Goal: Find specific page/section: Find specific page/section

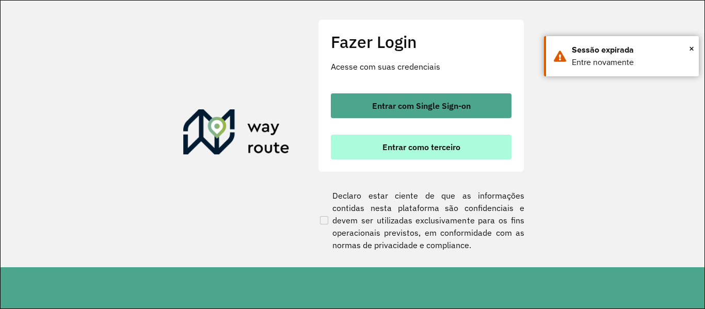
click at [492, 149] on button "Entrar como terceiro" at bounding box center [421, 147] width 181 height 25
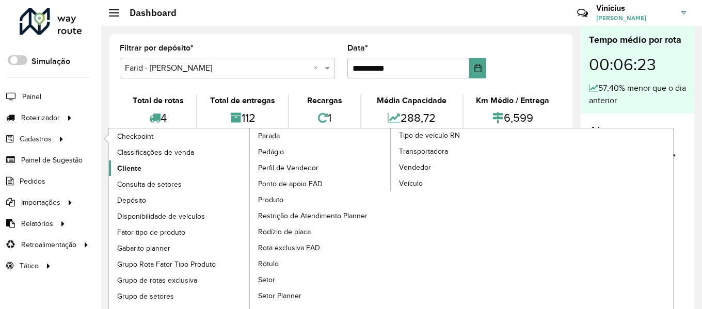
click at [131, 170] on span "Cliente" at bounding box center [129, 168] width 24 height 11
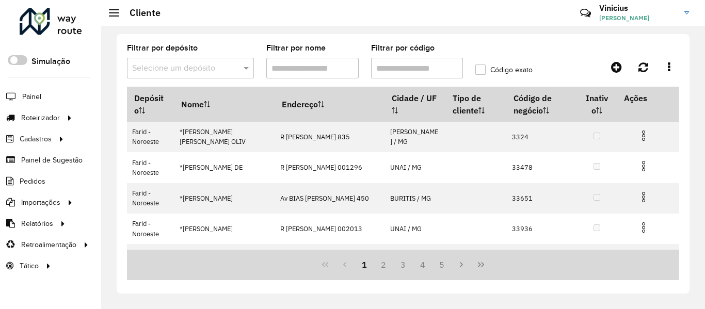
click at [336, 74] on input "Filtrar por nome" at bounding box center [312, 68] width 92 height 21
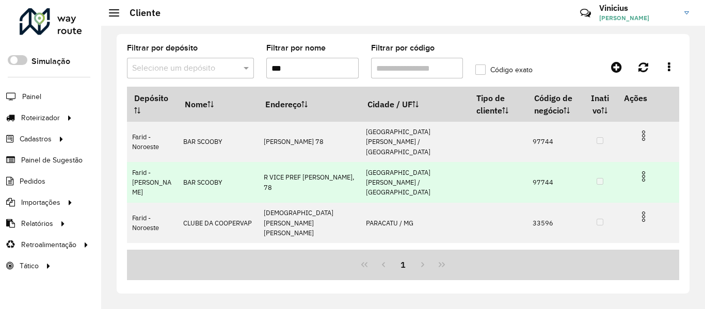
scroll to position [52, 0]
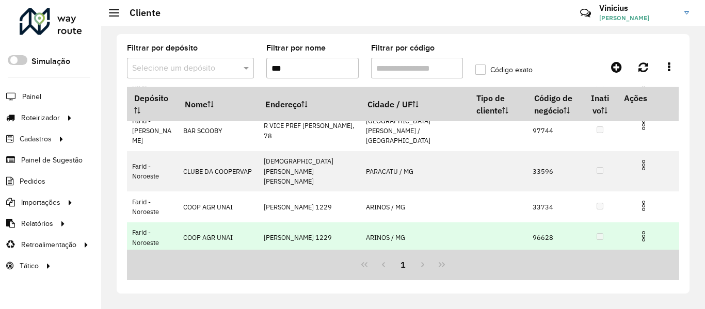
type input "***"
click at [528, 223] on td "96628" at bounding box center [556, 238] width 56 height 30
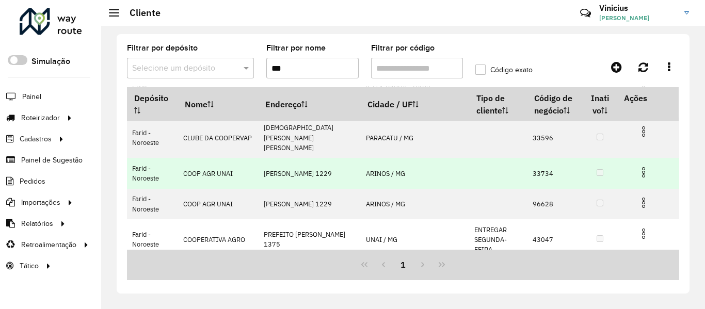
scroll to position [103, 0]
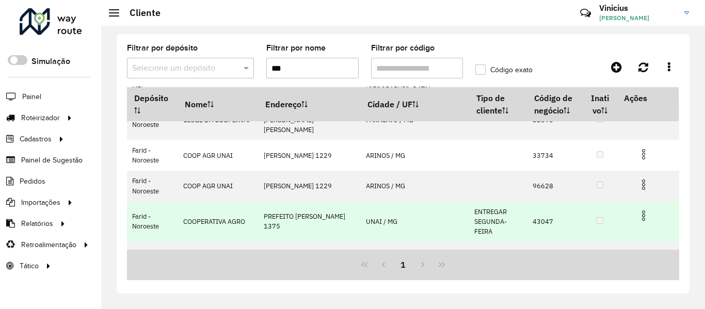
click at [528, 201] on td "43047" at bounding box center [556, 221] width 56 height 41
copy td "43047"
